Goal: Information Seeking & Learning: Learn about a topic

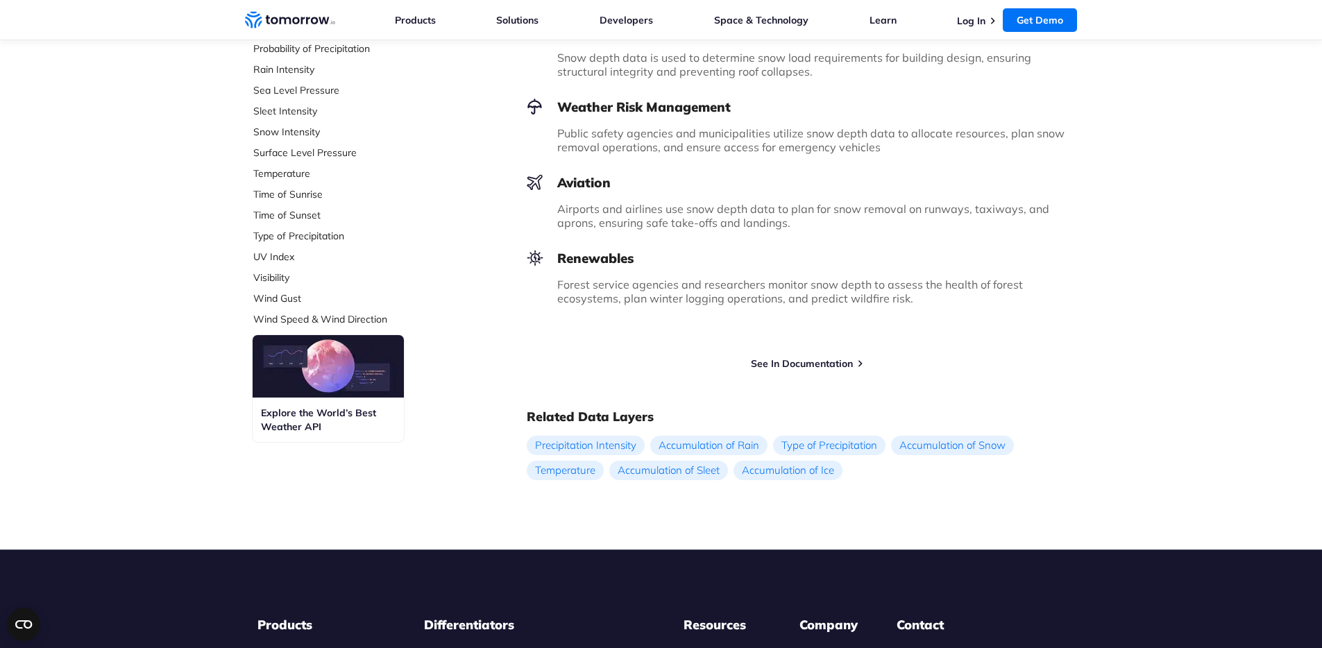
scroll to position [530, 0]
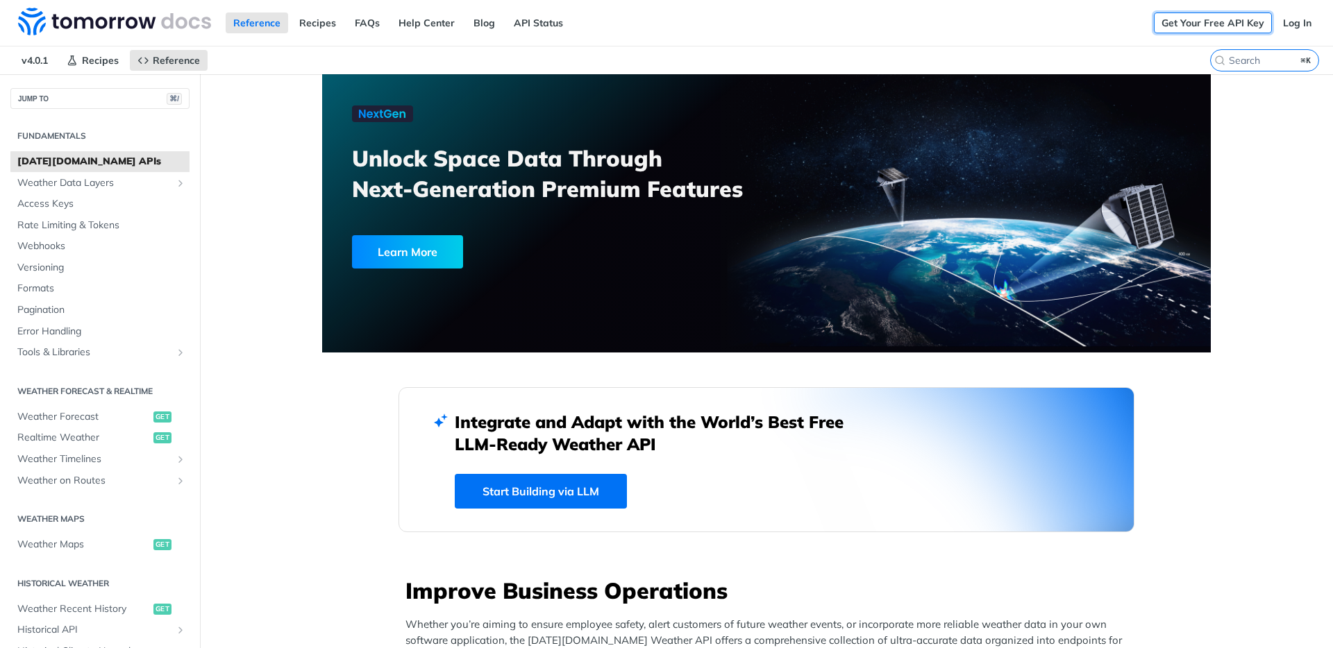
click at [1188, 24] on link "Get Your Free API Key" at bounding box center [1213, 22] width 118 height 21
